Goal: Check status

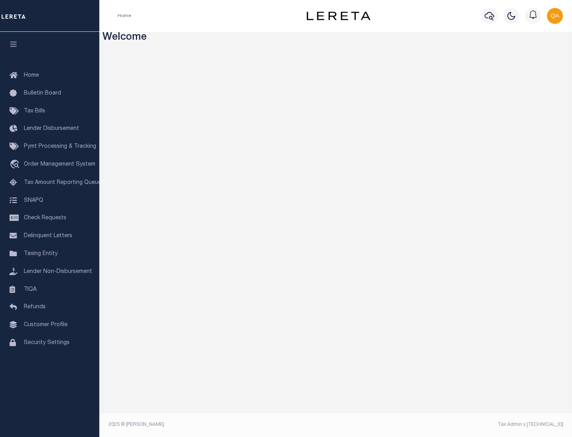
click at [50, 218] on span "Check Requests" at bounding box center [45, 218] width 42 height 6
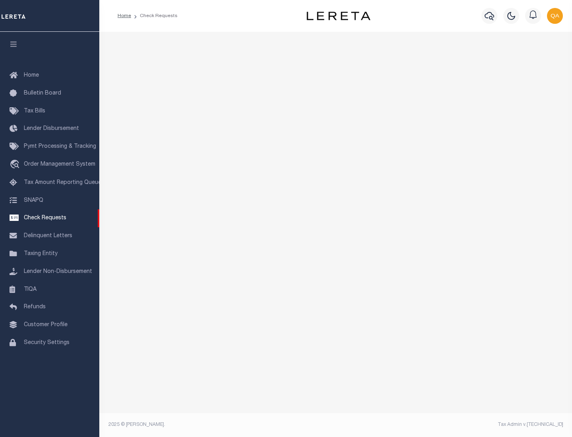
select select "50"
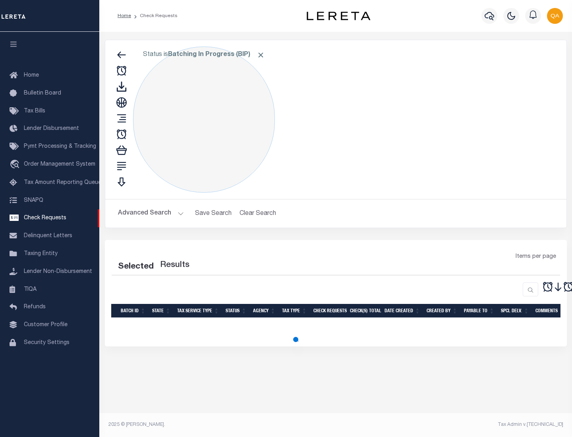
select select "50"
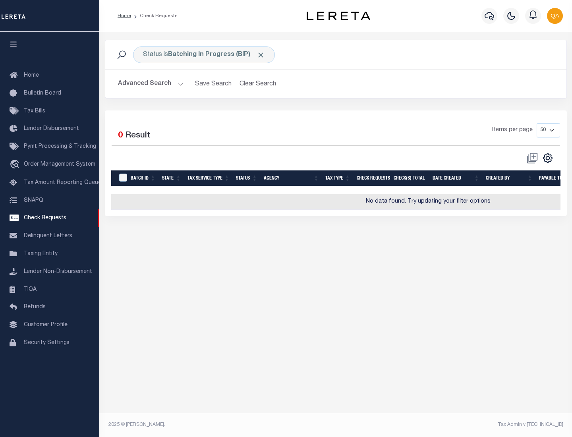
click at [261, 55] on span "Click to Remove" at bounding box center [260, 55] width 8 height 8
